Goal: Task Accomplishment & Management: Use online tool/utility

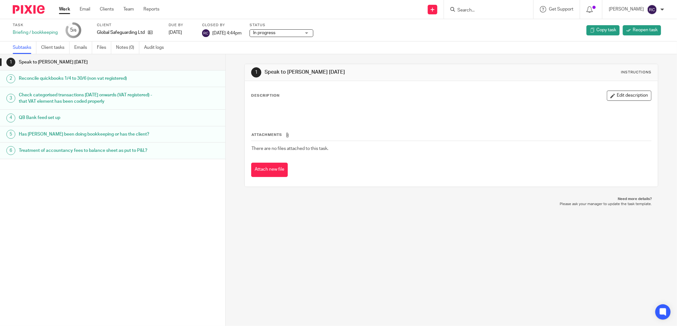
click at [475, 11] on input "Search" at bounding box center [484, 11] width 57 height 6
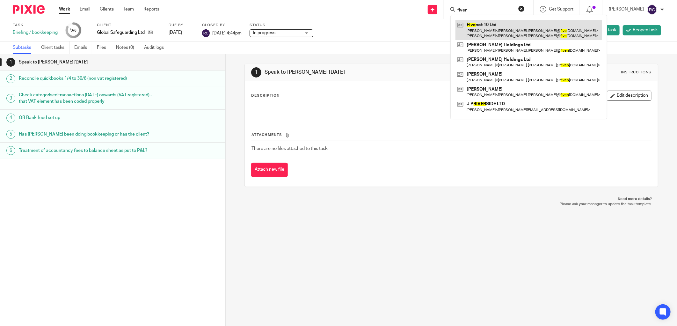
type input "fiver"
click at [492, 24] on link at bounding box center [528, 30] width 147 height 20
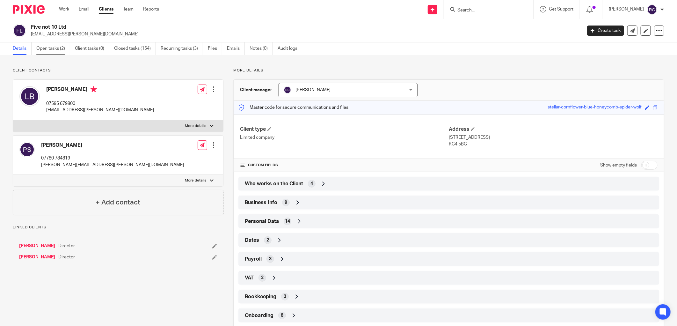
click at [50, 50] on link "Open tasks (2)" at bounding box center [53, 48] width 34 height 12
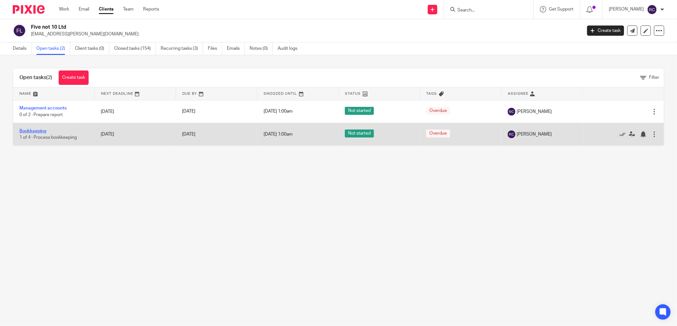
click at [32, 131] on link "Bookkeeping" at bounding box center [32, 131] width 27 height 4
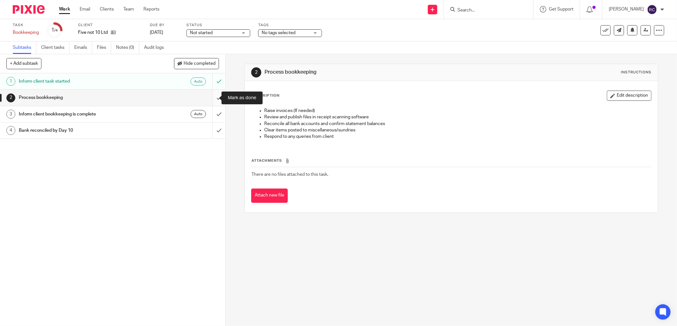
click at [212, 97] on input "submit" at bounding box center [112, 98] width 225 height 16
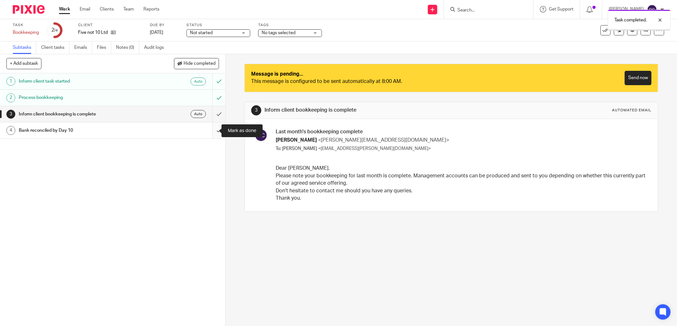
click at [211, 128] on input "submit" at bounding box center [112, 130] width 225 height 16
click at [213, 114] on input "submit" at bounding box center [112, 114] width 225 height 16
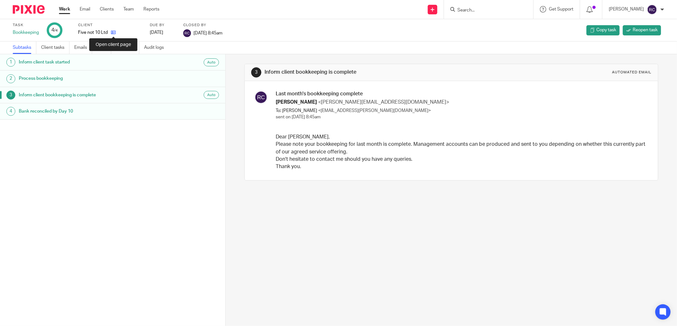
click at [112, 33] on icon at bounding box center [113, 32] width 5 height 5
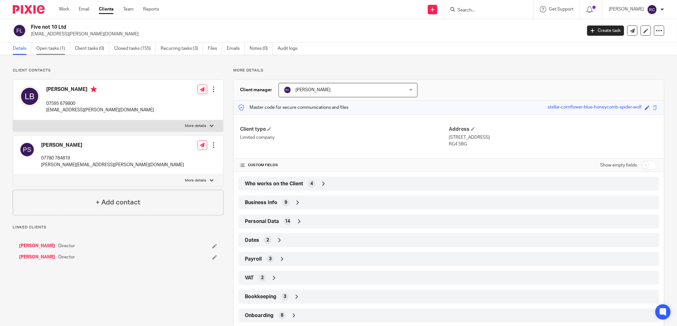
click at [50, 49] on link "Open tasks (1)" at bounding box center [53, 48] width 34 height 12
click at [51, 49] on link "Open tasks (1)" at bounding box center [53, 48] width 34 height 12
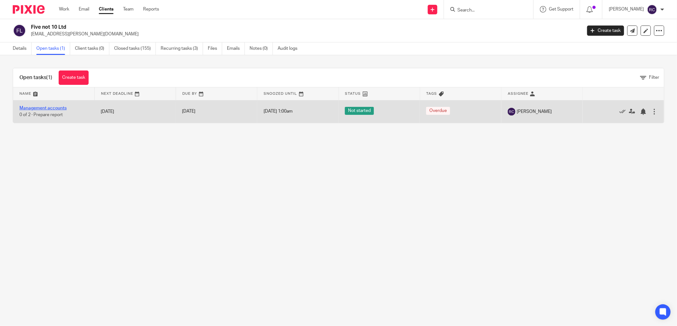
click at [42, 109] on link "Management accounts" at bounding box center [42, 108] width 47 height 4
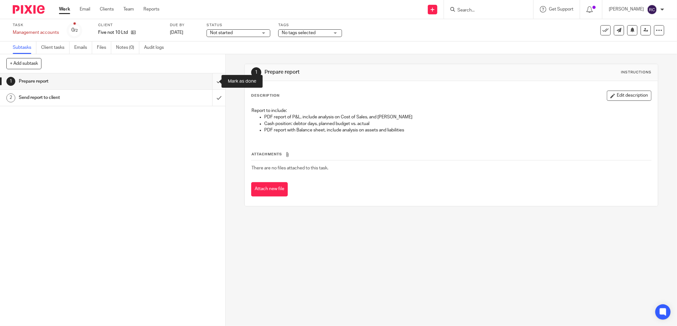
click at [210, 83] on input "submit" at bounding box center [112, 81] width 225 height 16
click at [212, 96] on input "submit" at bounding box center [112, 98] width 225 height 16
